Goal: Task Accomplishment & Management: Manage account settings

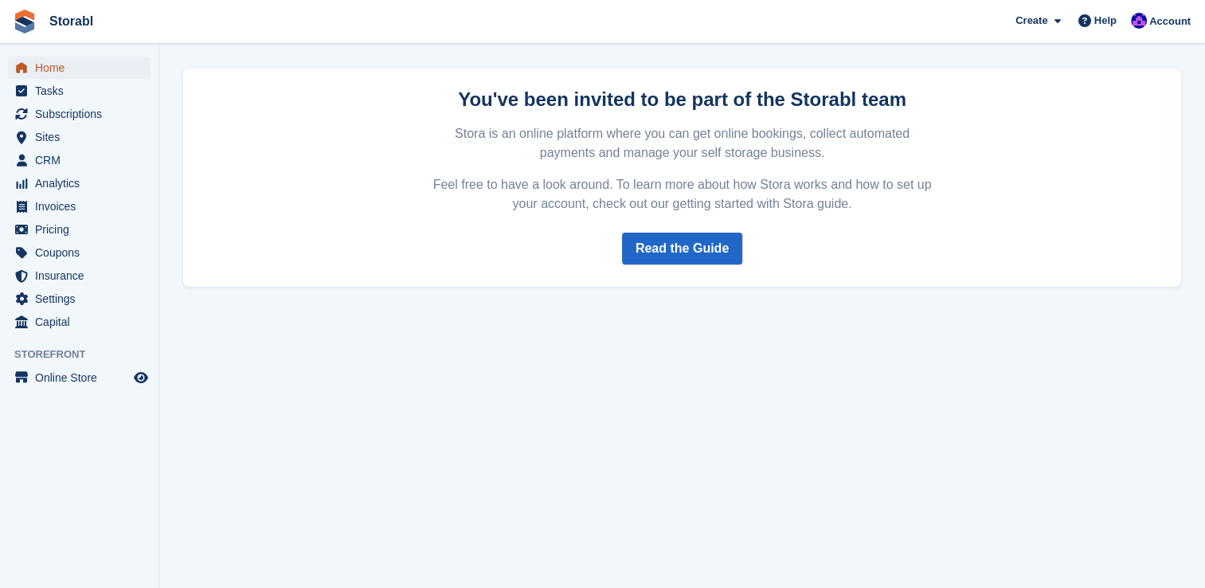
click at [75, 68] on span "Home" at bounding box center [83, 68] width 96 height 22
click at [72, 72] on span "Home" at bounding box center [83, 68] width 96 height 22
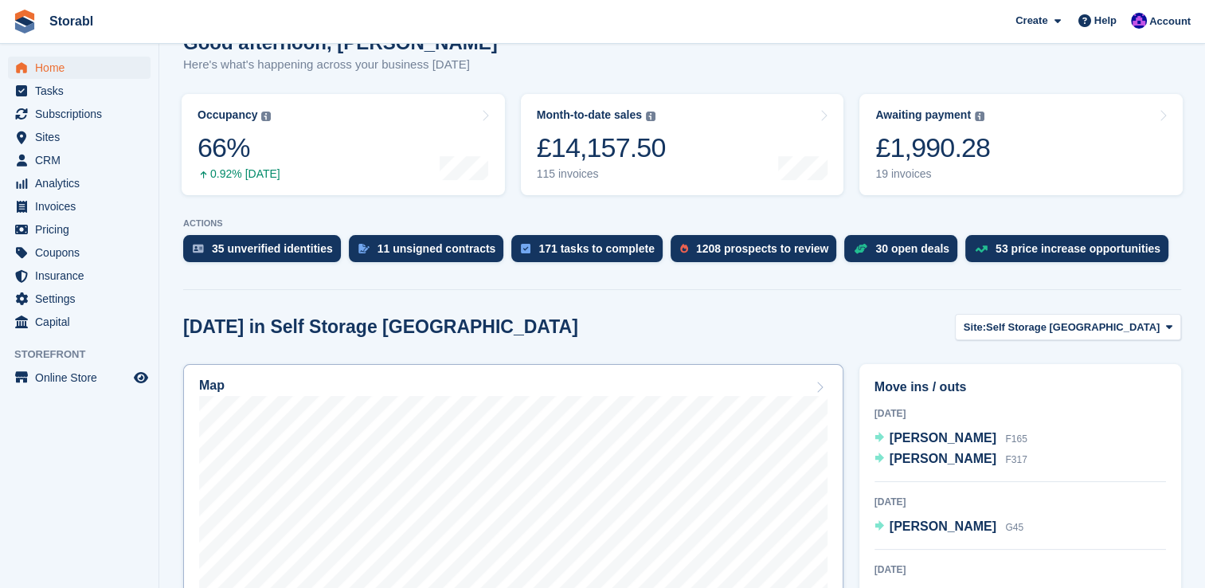
scroll to position [319, 0]
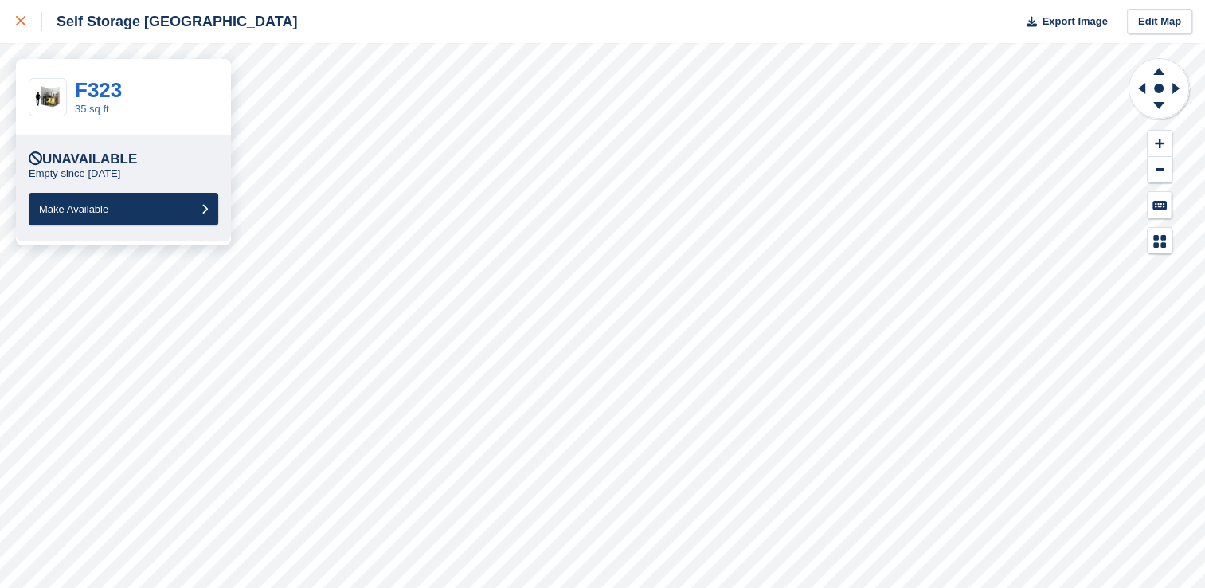
drag, startPoint x: 16, startPoint y: 22, endPoint x: 26, endPoint y: 40, distance: 21.0
click at [16, 22] on icon at bounding box center [21, 21] width 10 height 10
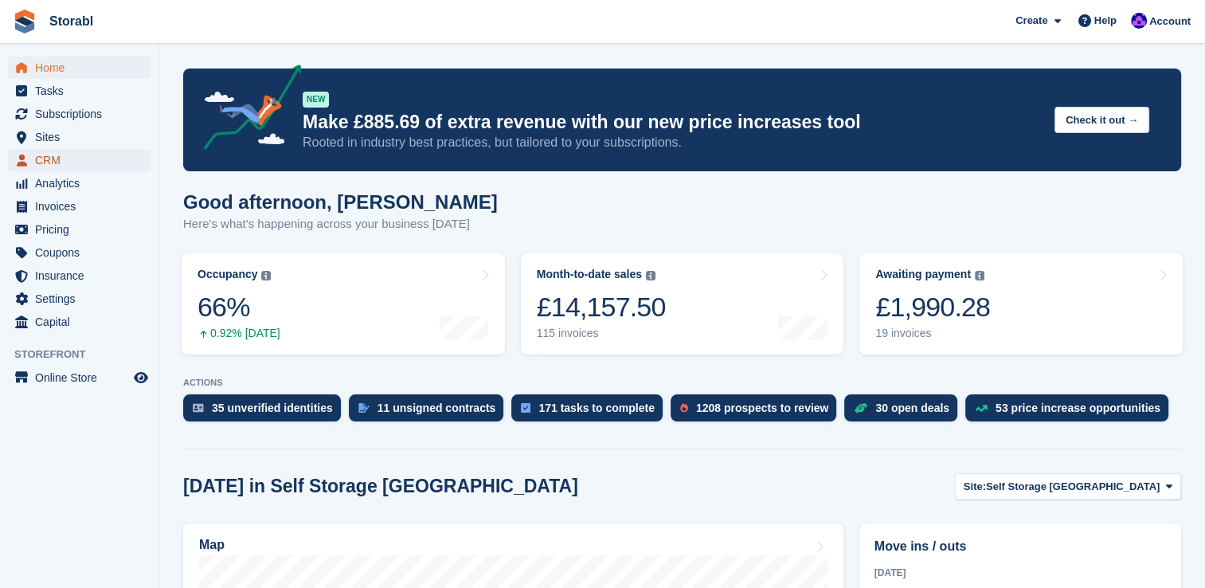
click at [64, 170] on span "CRM" at bounding box center [83, 160] width 96 height 22
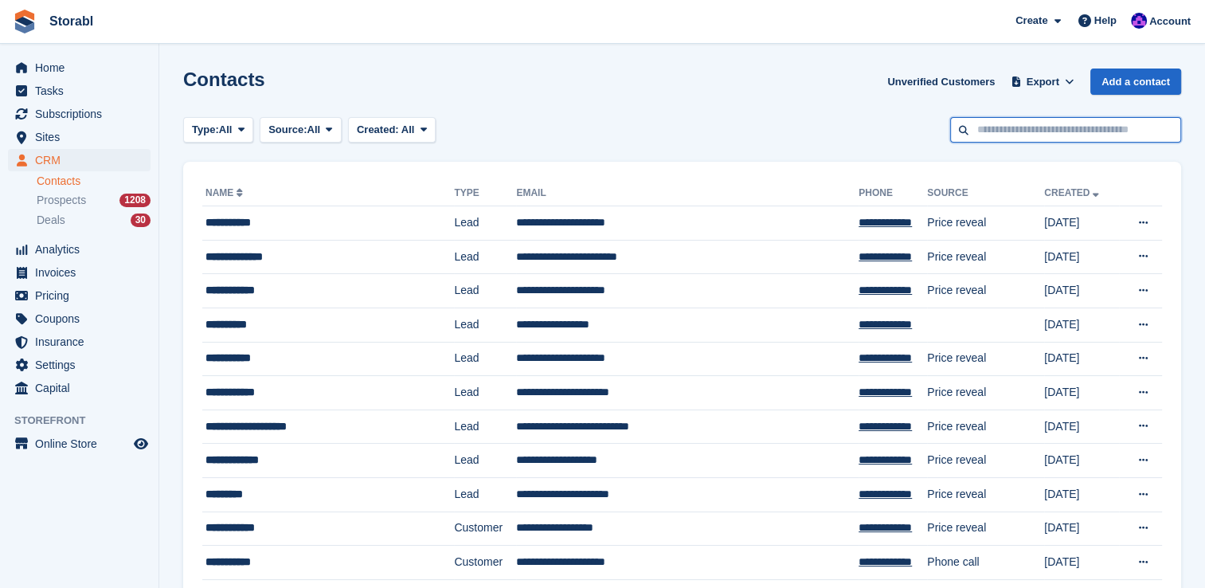
click at [997, 123] on input "text" at bounding box center [1065, 130] width 231 height 26
type input "****"
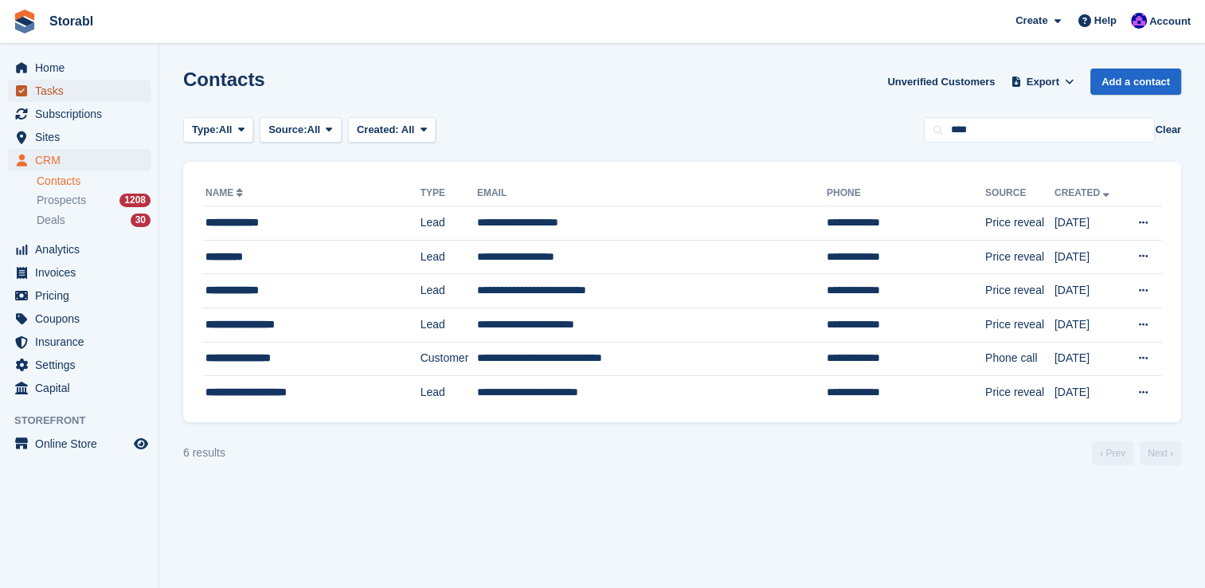
click at [76, 97] on span "Tasks" at bounding box center [83, 91] width 96 height 22
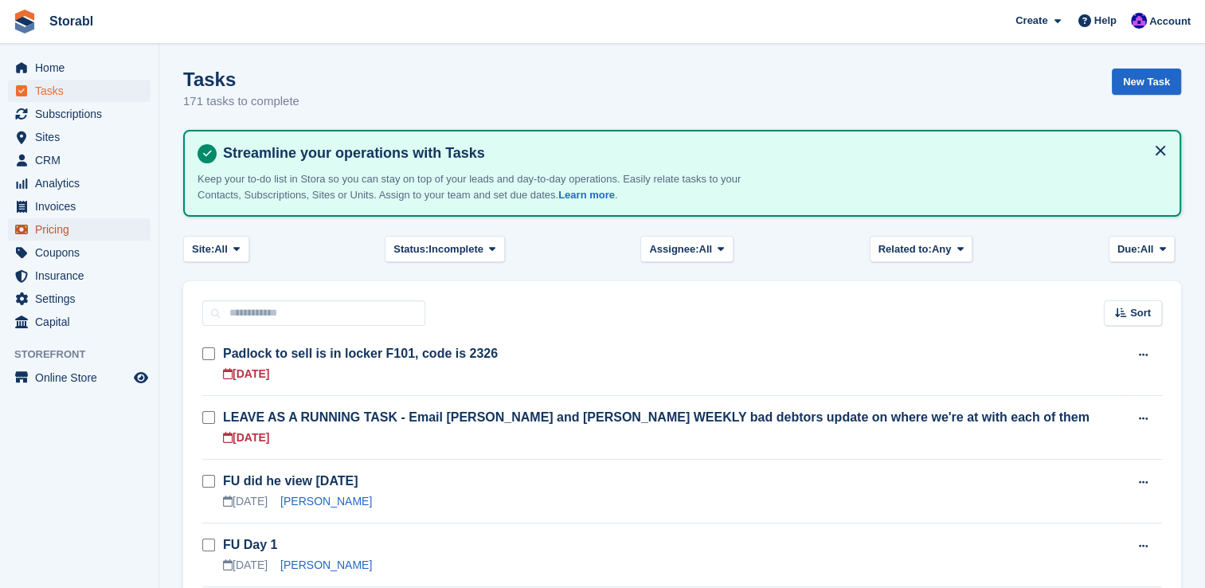
click at [84, 234] on span "Pricing" at bounding box center [83, 229] width 96 height 22
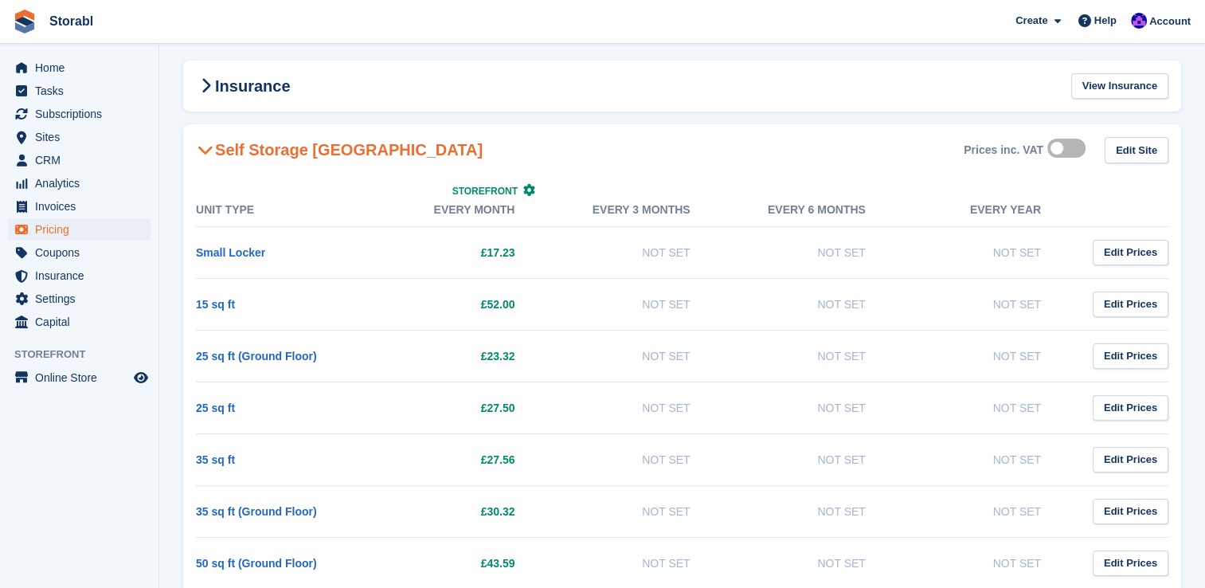
scroll to position [159, 0]
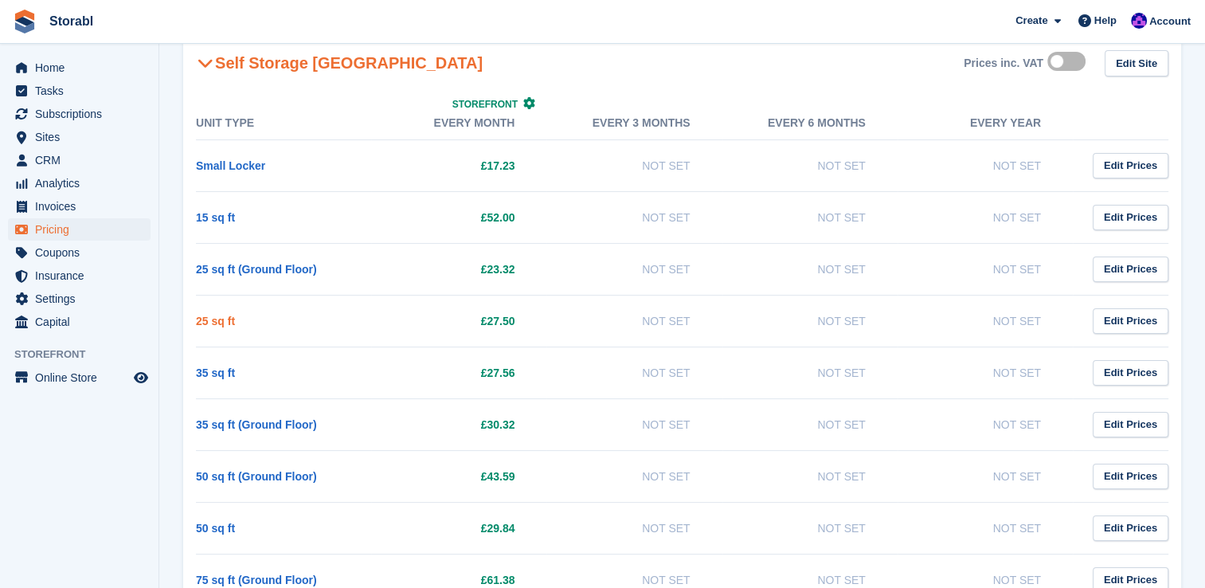
click at [220, 320] on link "25 sq ft" at bounding box center [215, 321] width 39 height 13
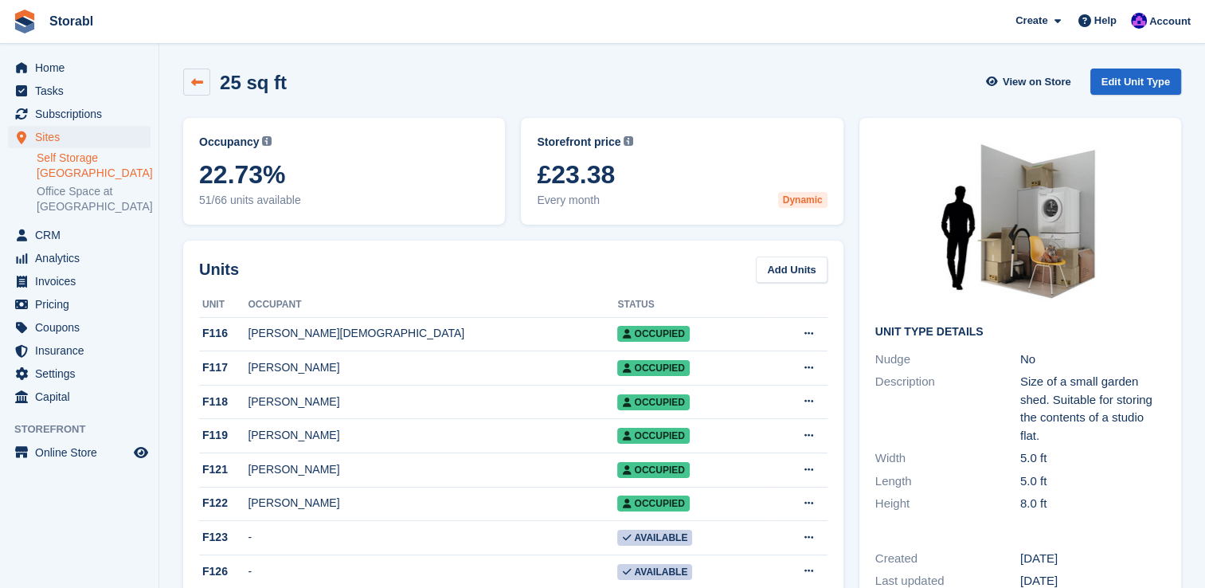
click at [194, 78] on icon at bounding box center [197, 82] width 12 height 12
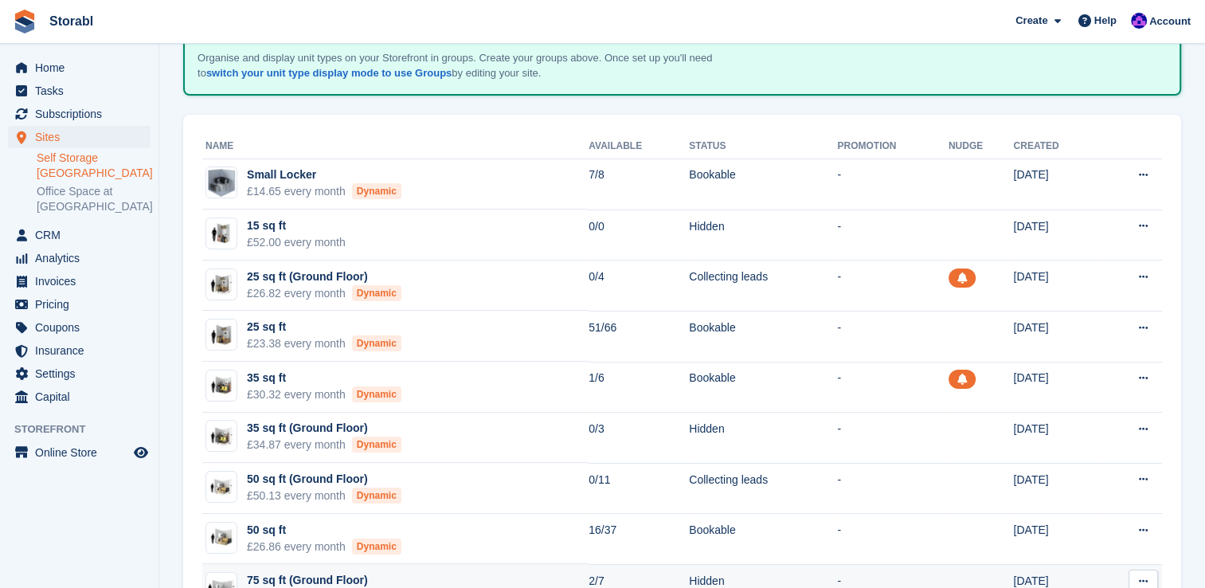
scroll to position [239, 0]
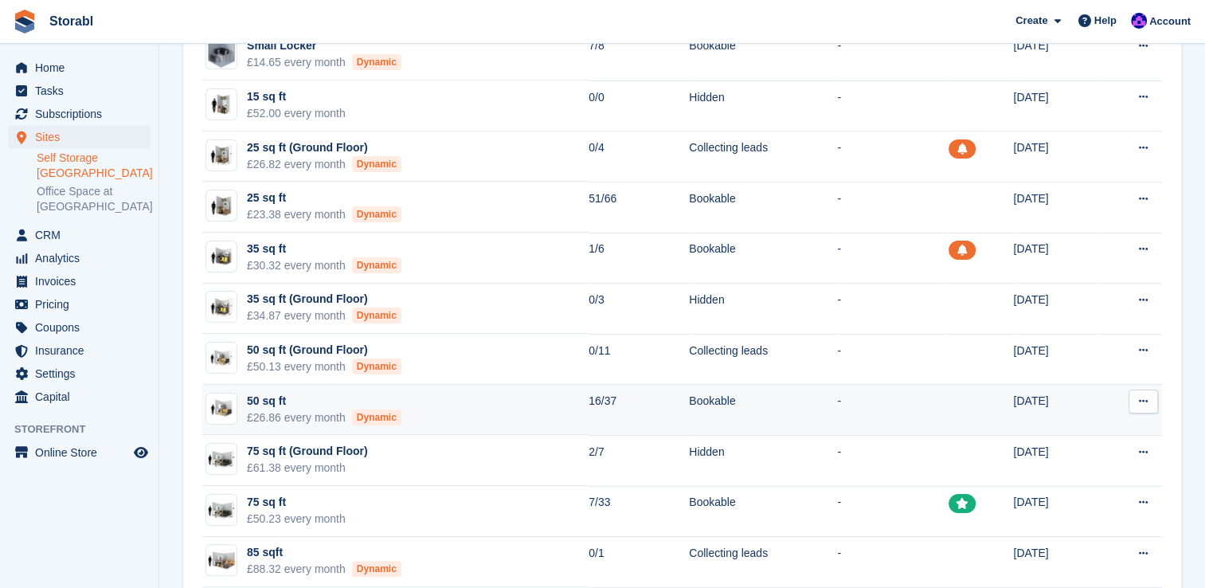
click at [279, 400] on div "50 sq ft" at bounding box center [324, 401] width 155 height 17
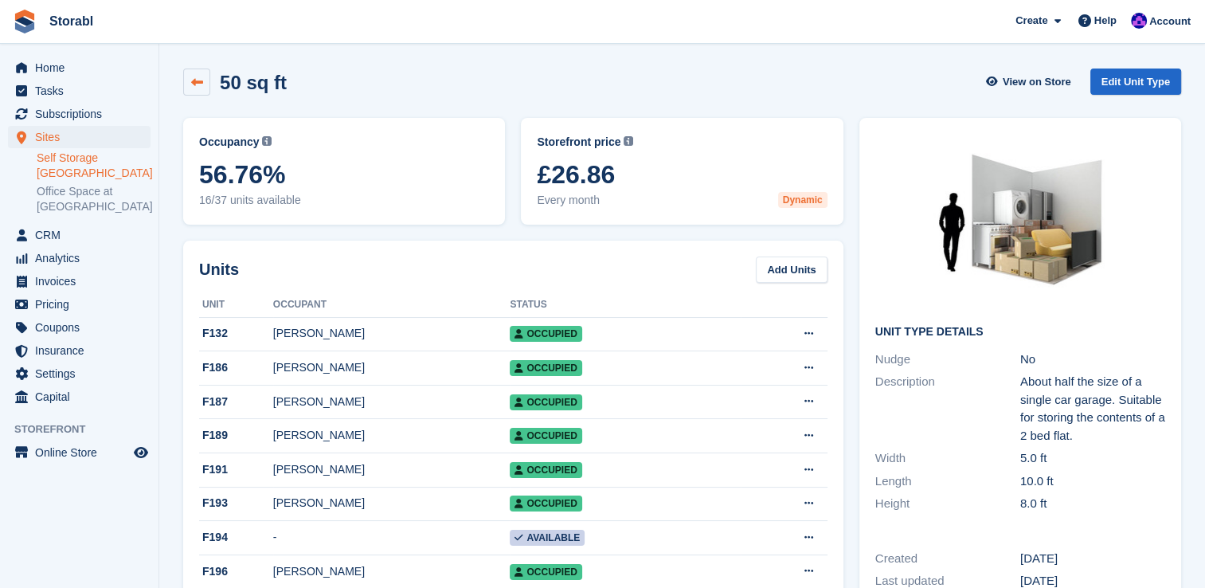
click at [195, 88] on link at bounding box center [196, 81] width 27 height 27
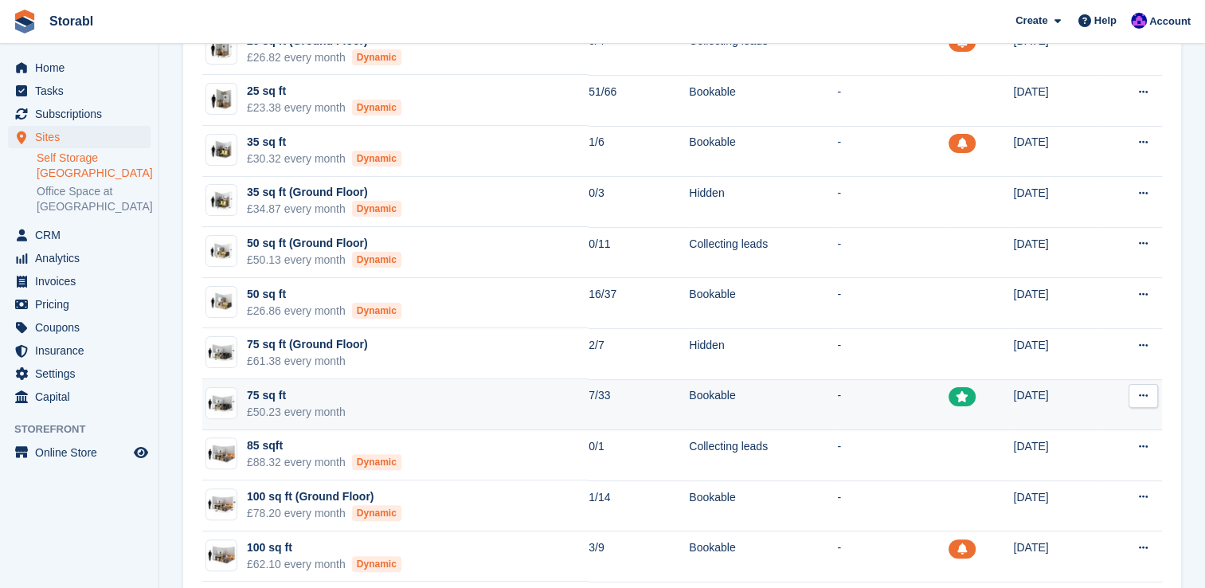
scroll to position [319, 0]
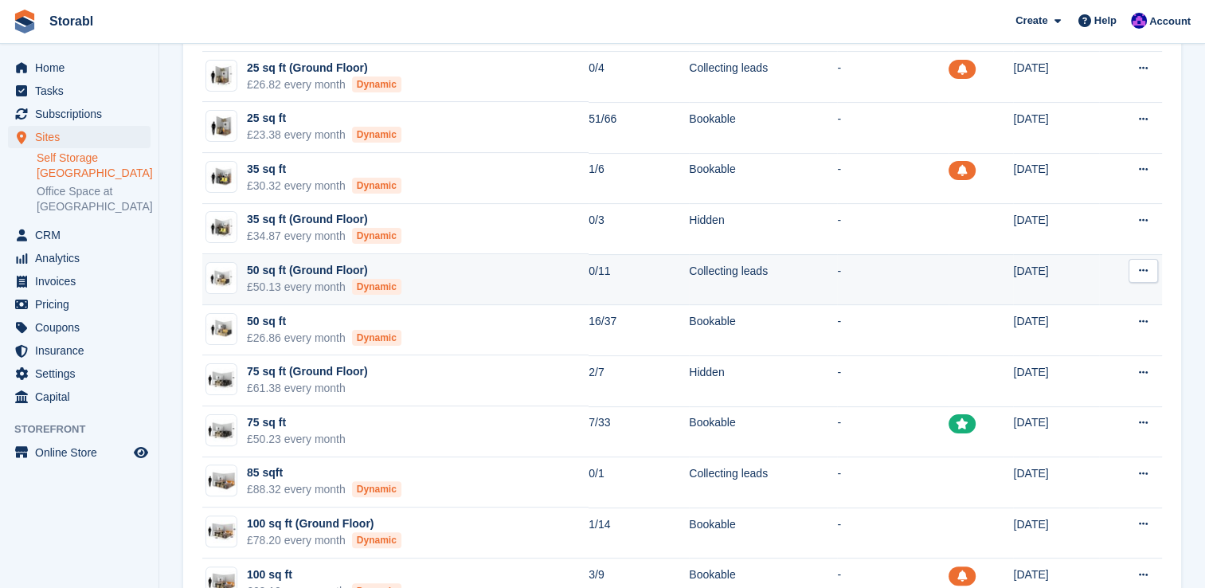
click at [260, 256] on td "50 sq ft (Ground Floor) £50.13 every month Dynamic" at bounding box center [395, 279] width 386 height 51
click at [259, 263] on div "50 sq ft (Ground Floor)" at bounding box center [324, 270] width 155 height 17
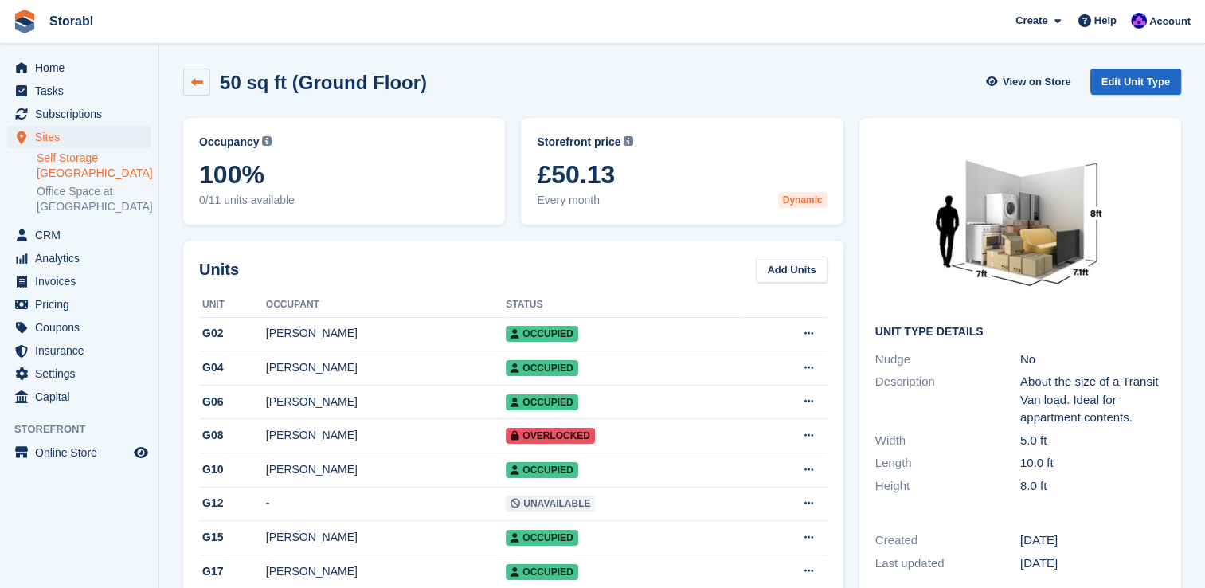
click at [195, 78] on icon at bounding box center [197, 82] width 12 height 12
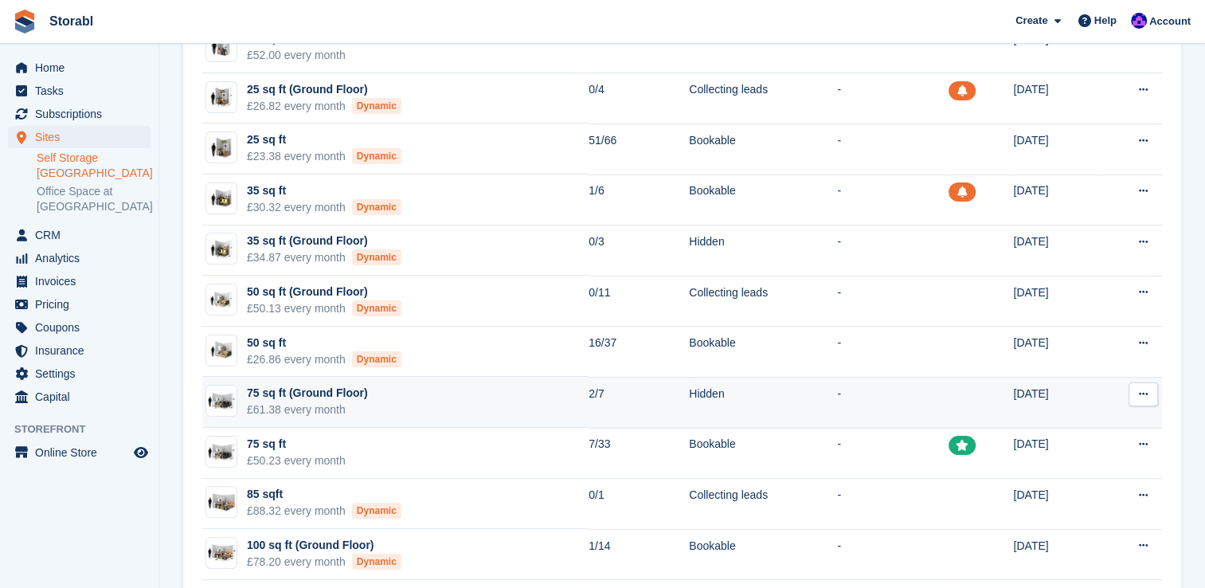
scroll to position [398, 0]
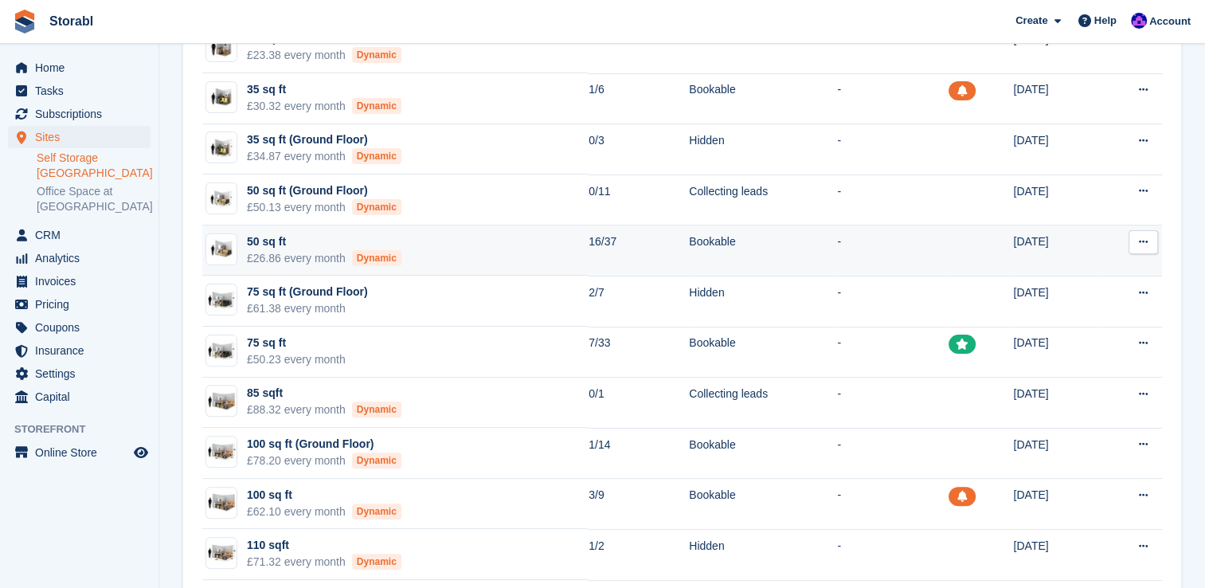
click at [273, 243] on div "50 sq ft" at bounding box center [324, 241] width 155 height 17
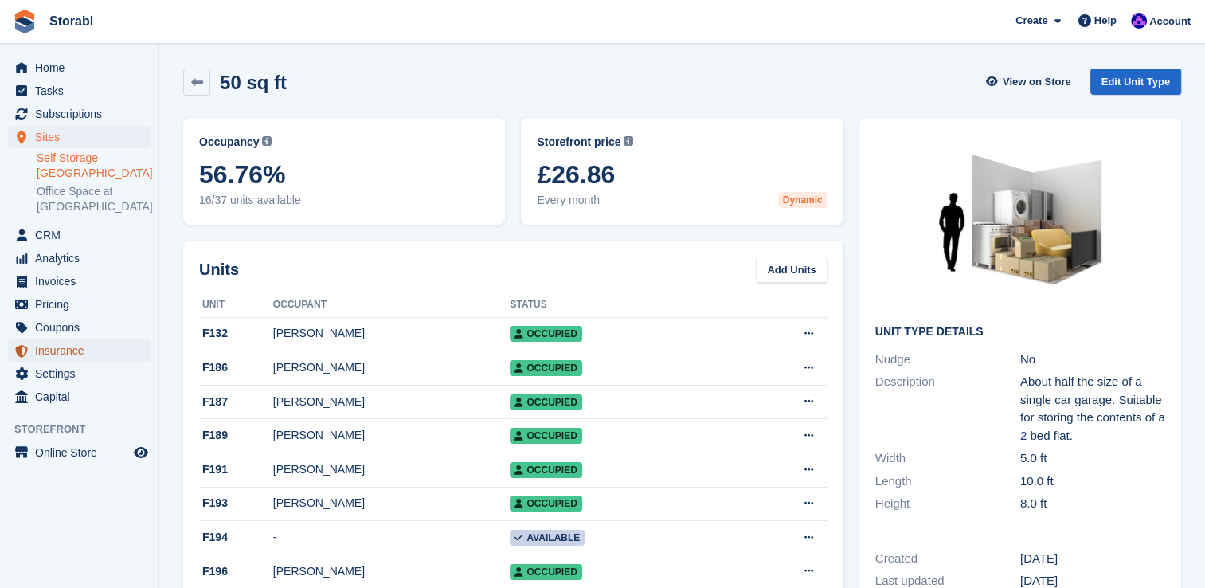
click at [72, 350] on span "Insurance" at bounding box center [83, 350] width 96 height 22
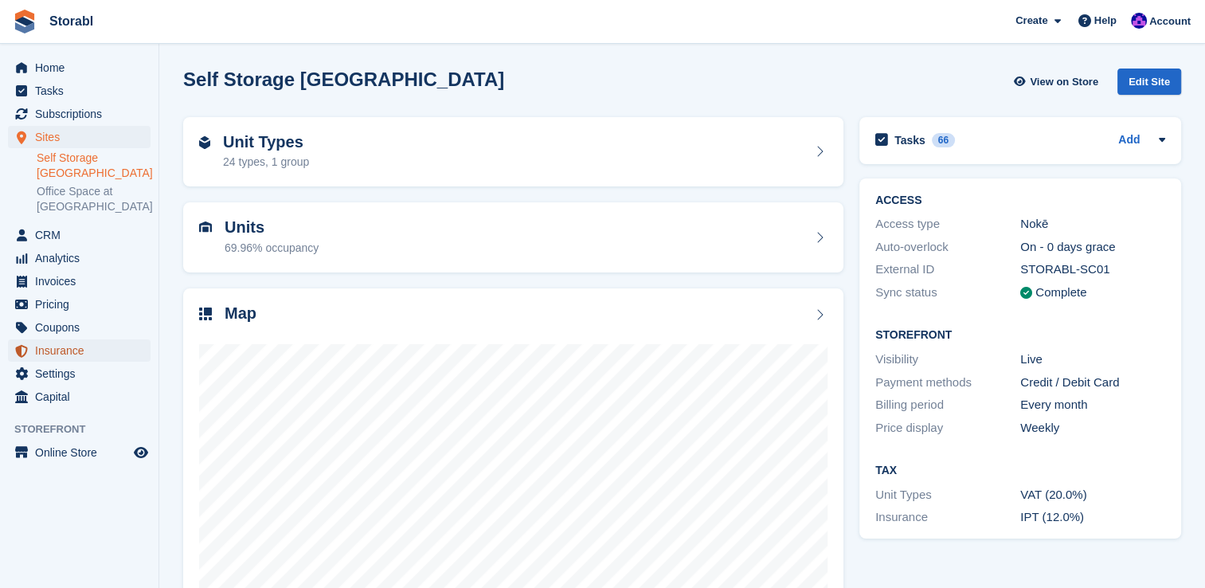
click at [69, 350] on span "Insurance" at bounding box center [83, 350] width 96 height 22
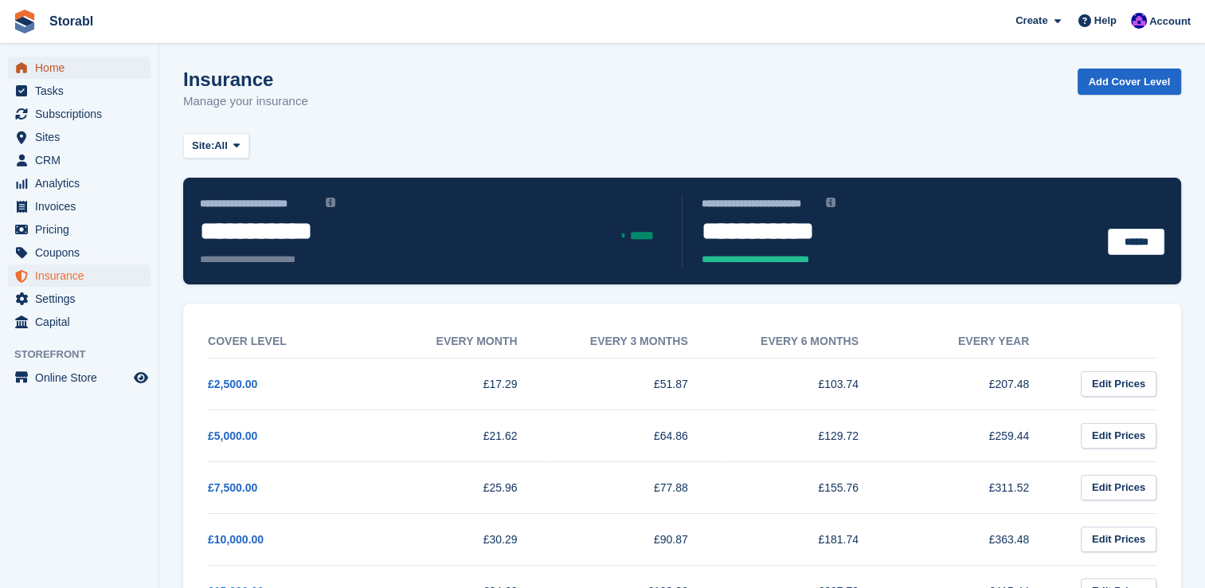
click at [128, 67] on span "Home" at bounding box center [83, 68] width 96 height 22
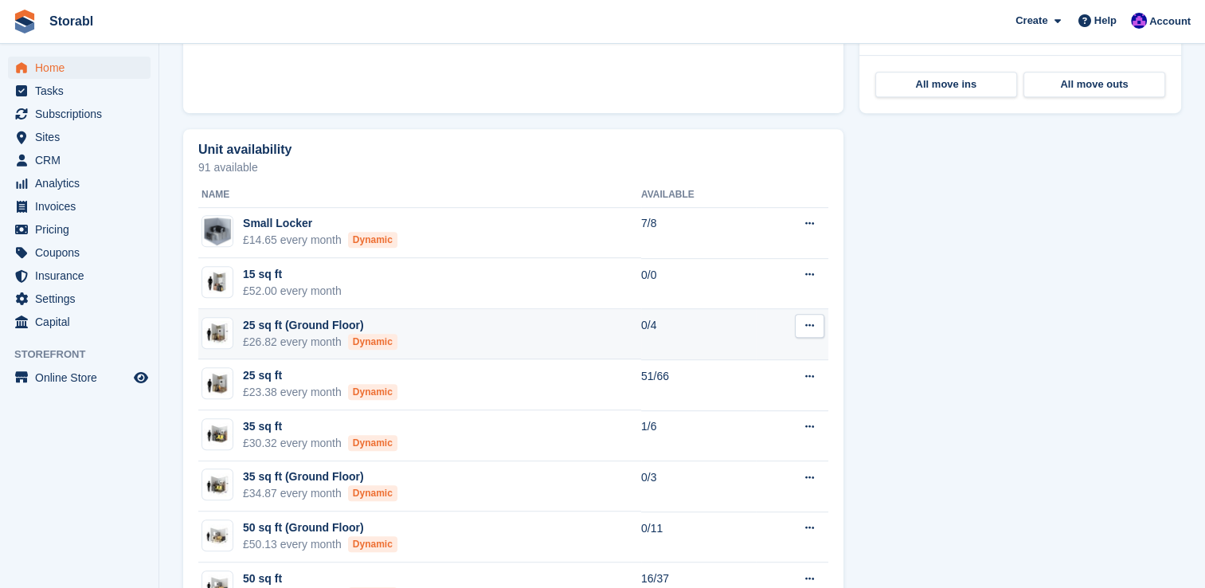
scroll to position [796, 0]
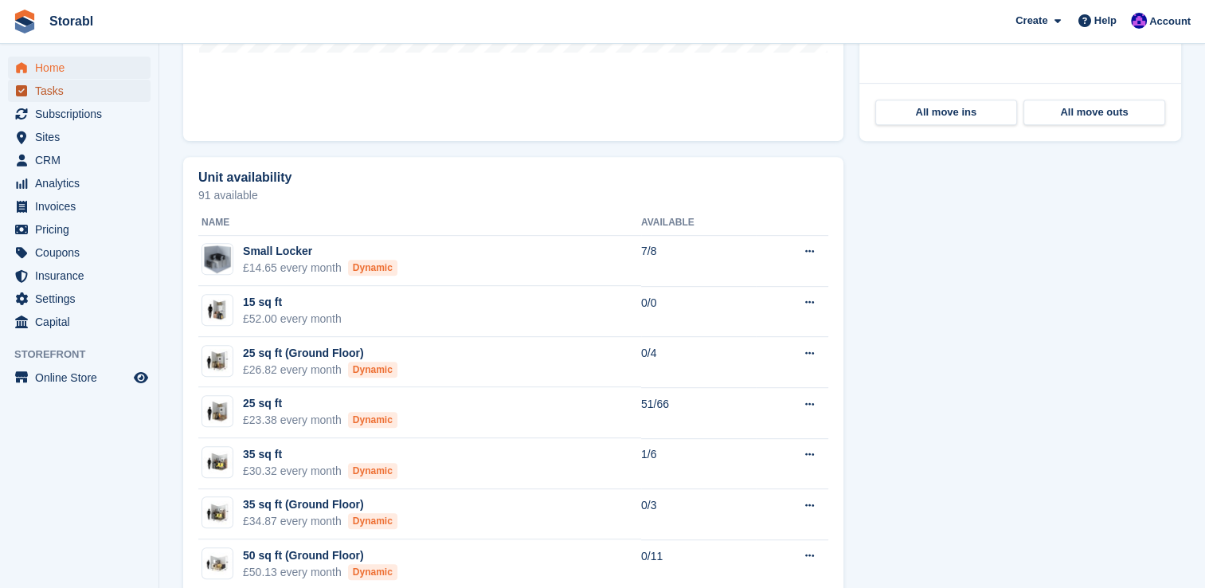
click at [108, 97] on span "Tasks" at bounding box center [83, 91] width 96 height 22
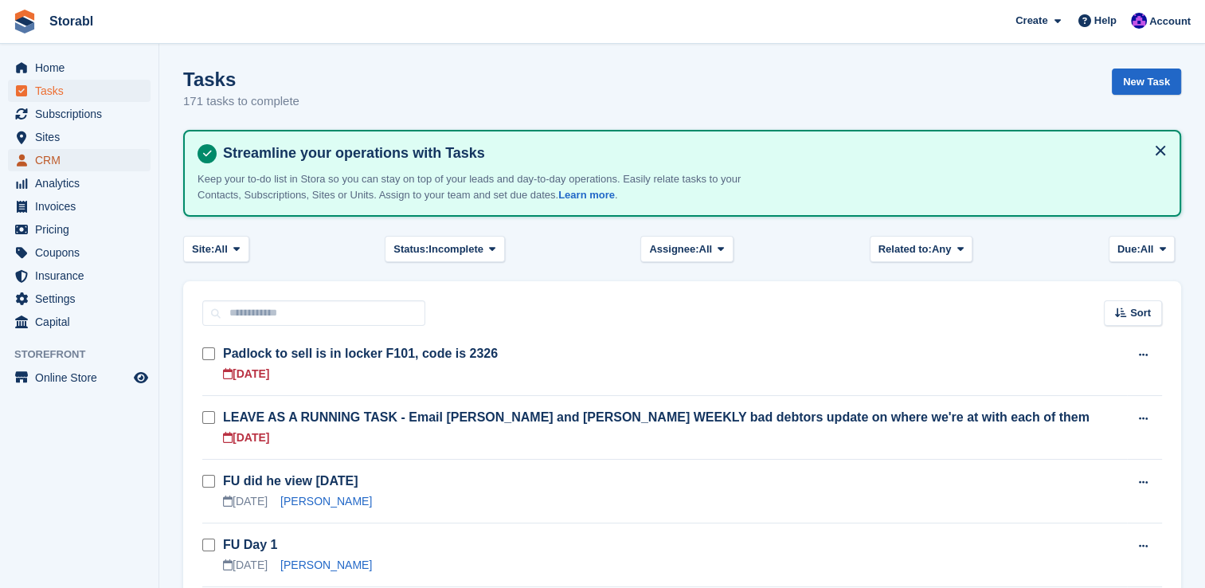
click at [45, 151] on span "CRM" at bounding box center [83, 160] width 96 height 22
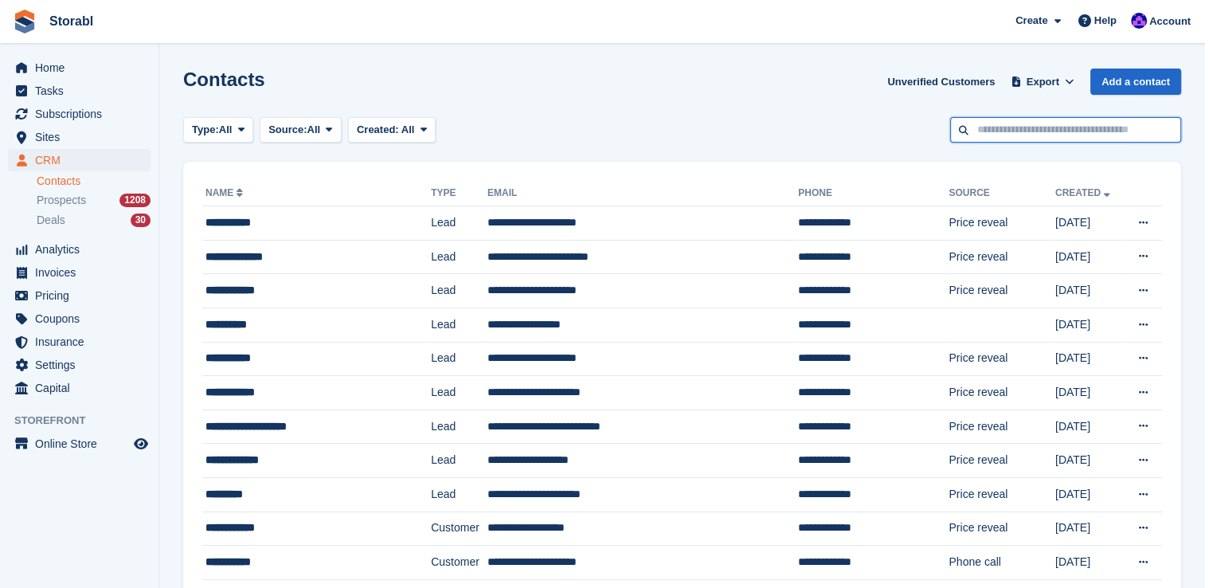
click at [991, 129] on input "text" at bounding box center [1065, 130] width 231 height 26
type input "****"
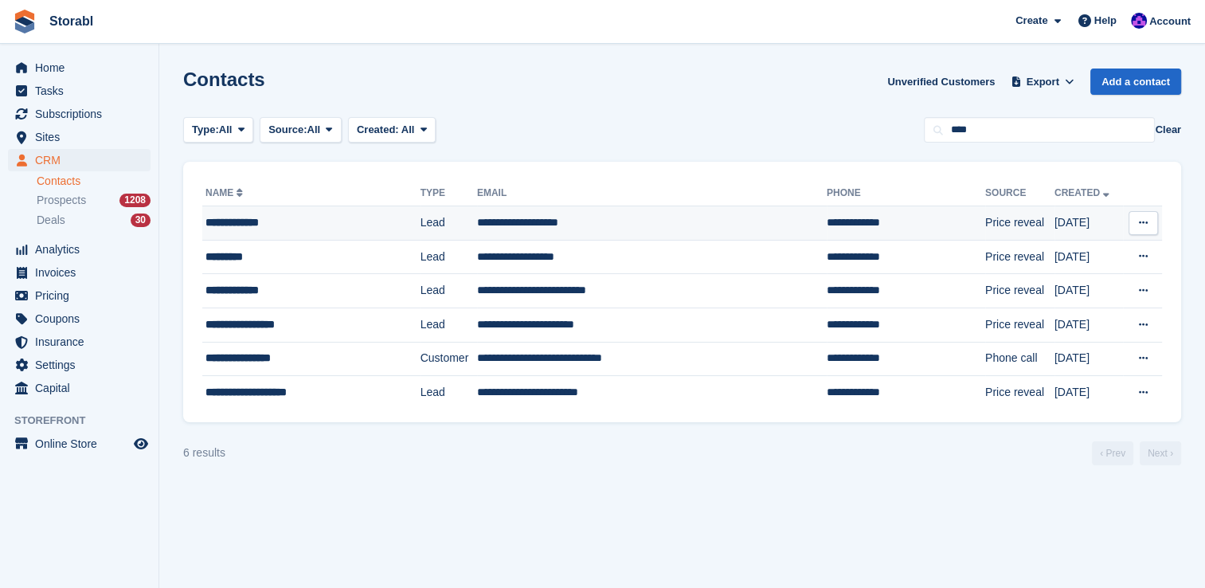
click at [221, 218] on div "**********" at bounding box center [296, 222] width 182 height 17
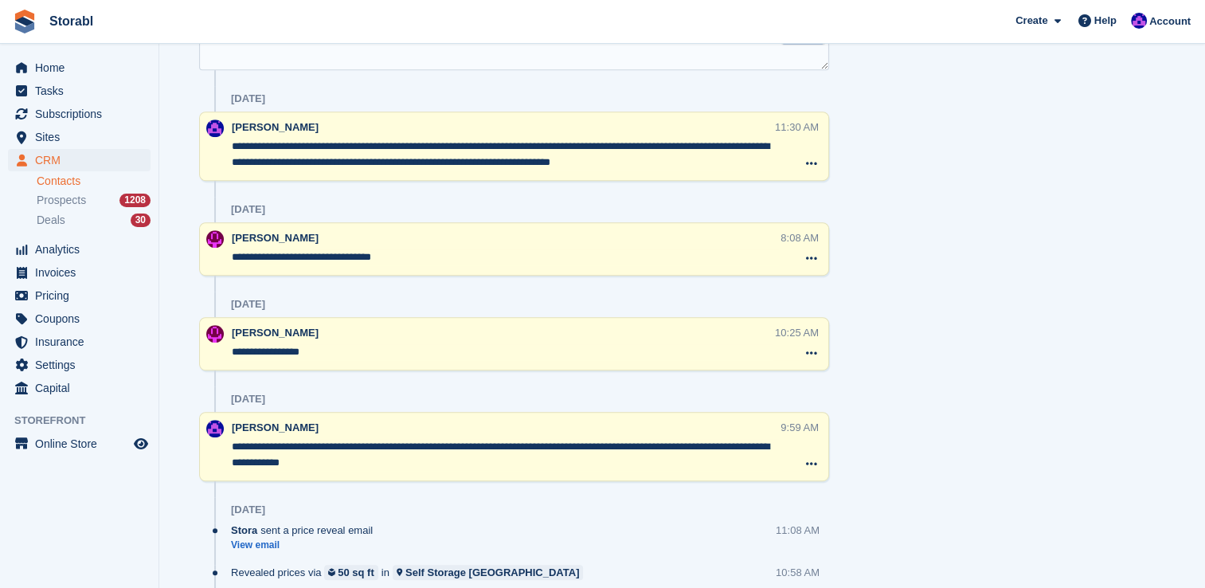
scroll to position [637, 0]
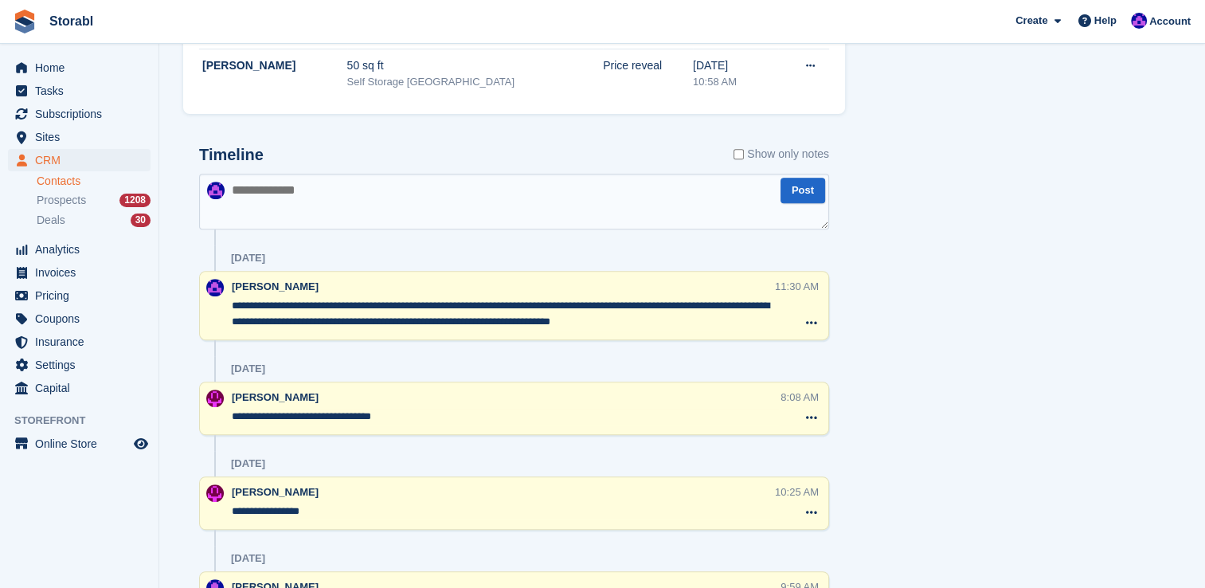
click at [348, 206] on textarea at bounding box center [514, 202] width 630 height 56
type textarea "**********"
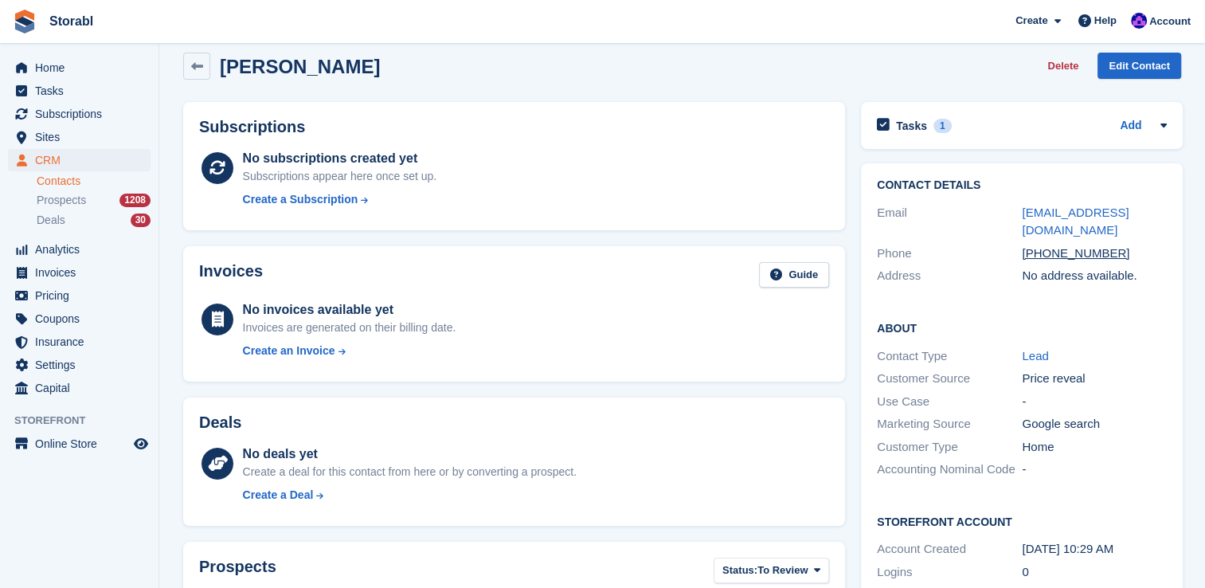
scroll to position [8, 0]
